Goal: Task Accomplishment & Management: Complete application form

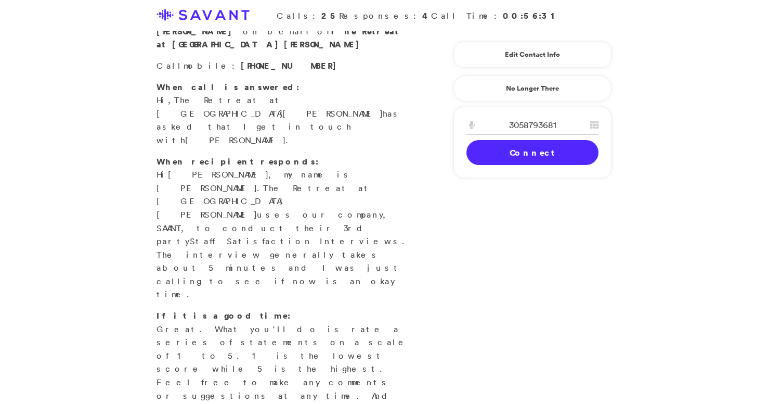
scroll to position [72, 0]
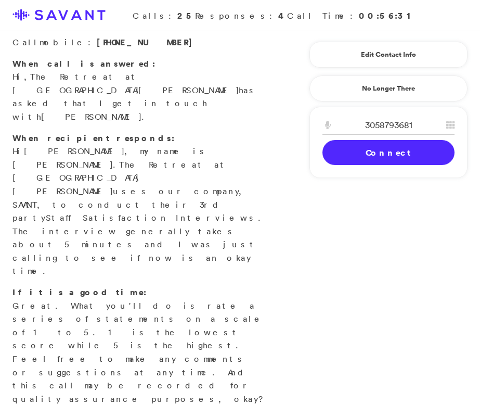
click at [388, 143] on link "Connect" at bounding box center [389, 152] width 132 height 25
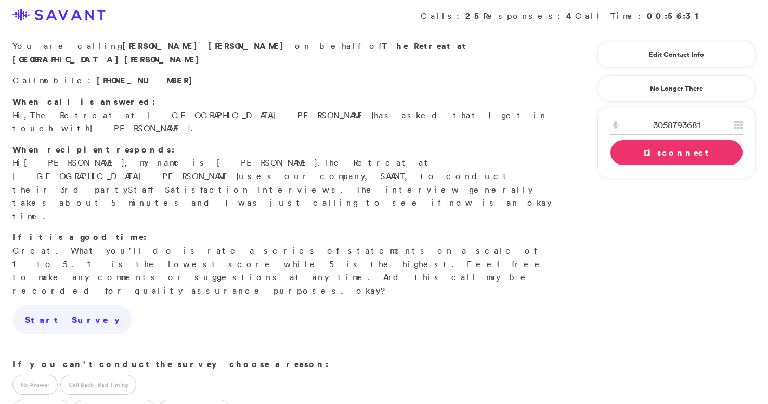
scroll to position [0, 0]
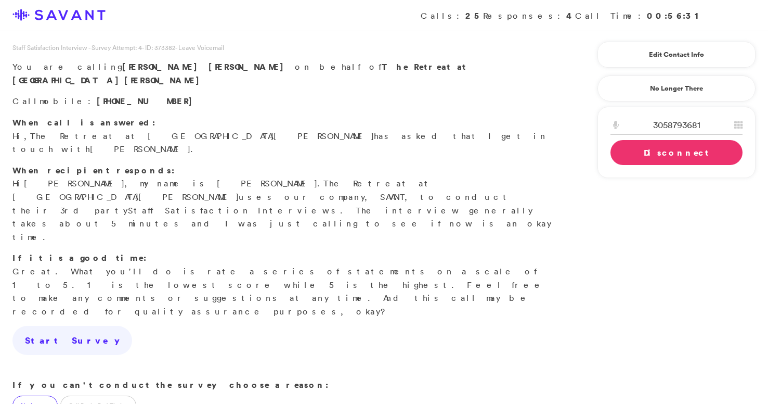
click at [36, 395] on label "No Answer" at bounding box center [34, 405] width 45 height 20
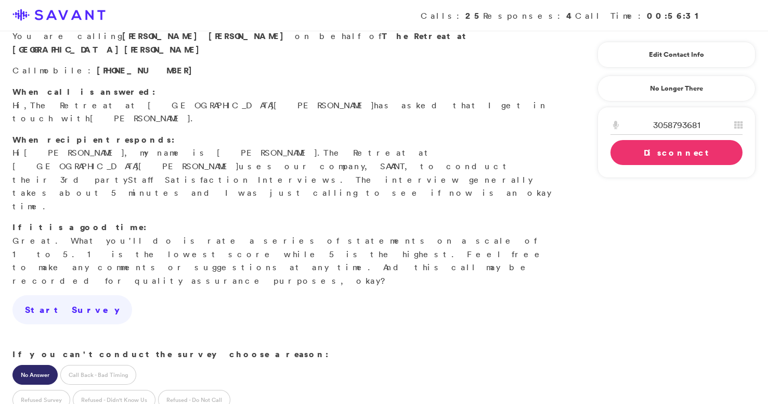
scroll to position [46, 0]
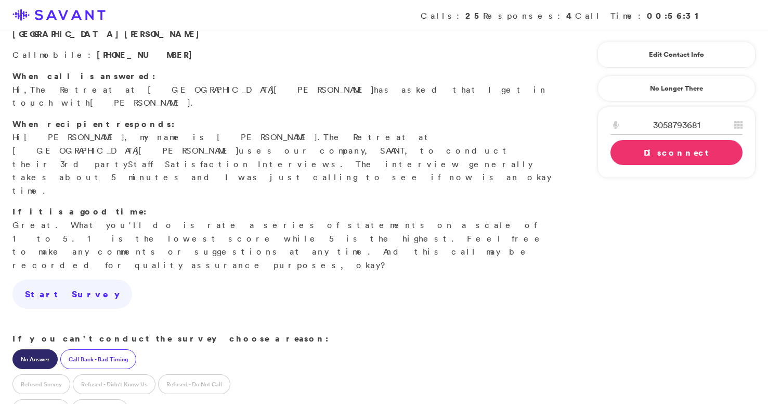
click at [110, 349] on label "Call Back - Bad Timing" at bounding box center [98, 359] width 76 height 20
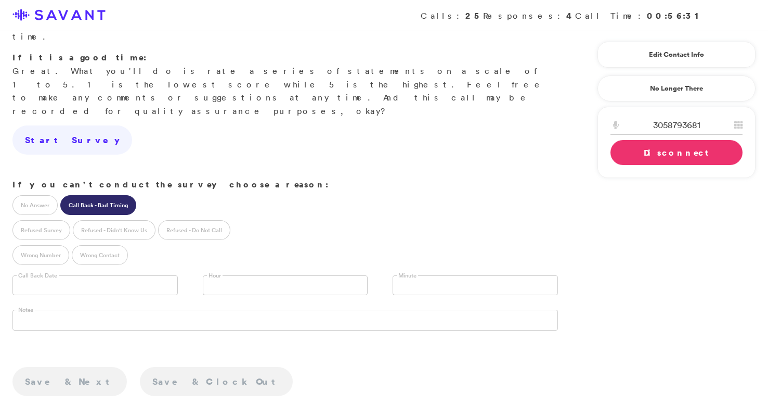
scroll to position [203, 0]
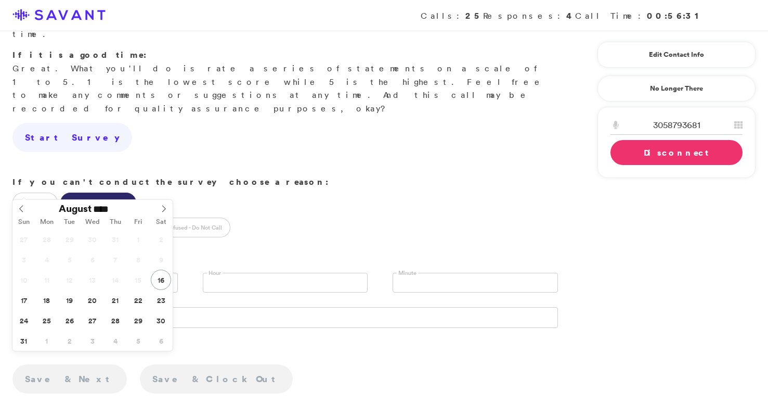
click at [100, 273] on input "text" at bounding box center [94, 283] width 165 height 20
type input "**********"
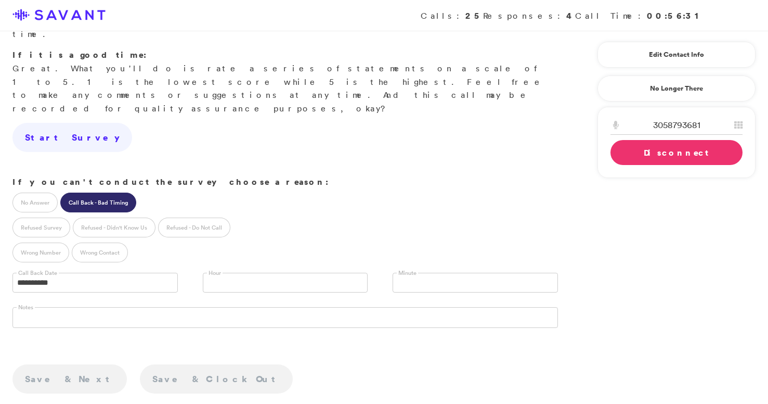
click at [480, 158] on link "Disconnect" at bounding box center [677, 152] width 132 height 25
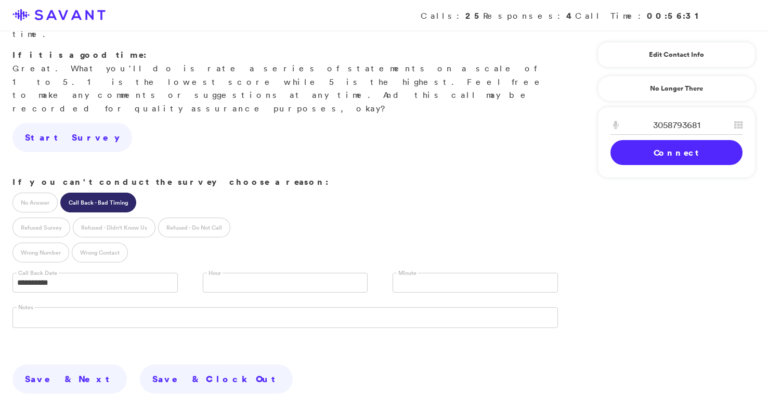
click at [284, 273] on link at bounding box center [285, 283] width 165 height 20
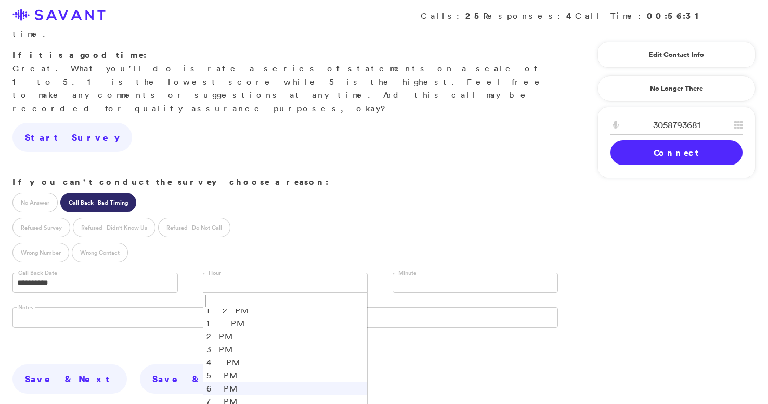
click at [242, 382] on li "6 PM" at bounding box center [285, 388] width 164 height 13
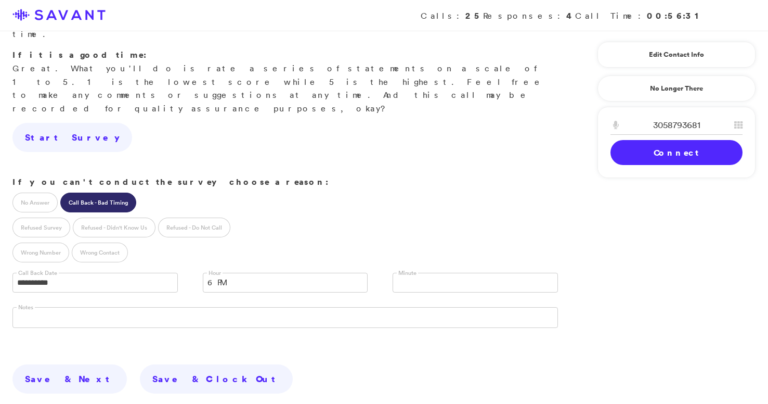
click at [414, 273] on link at bounding box center [475, 283] width 165 height 20
click at [411, 318] on li "30" at bounding box center [475, 324] width 164 height 13
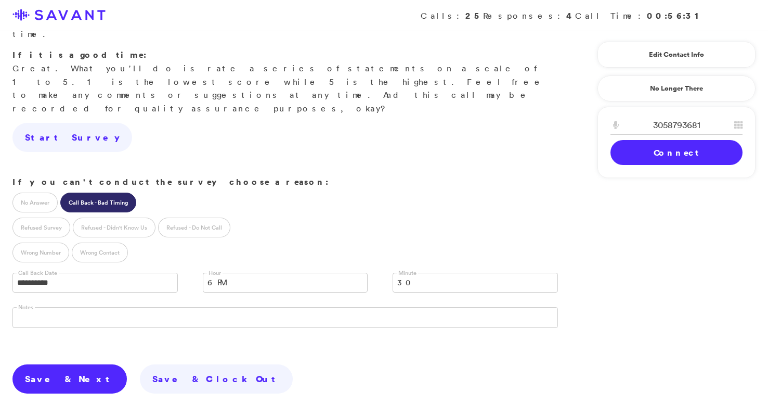
click at [59, 364] on link "Save & Next" at bounding box center [69, 378] width 114 height 29
